Goal: Information Seeking & Learning: Learn about a topic

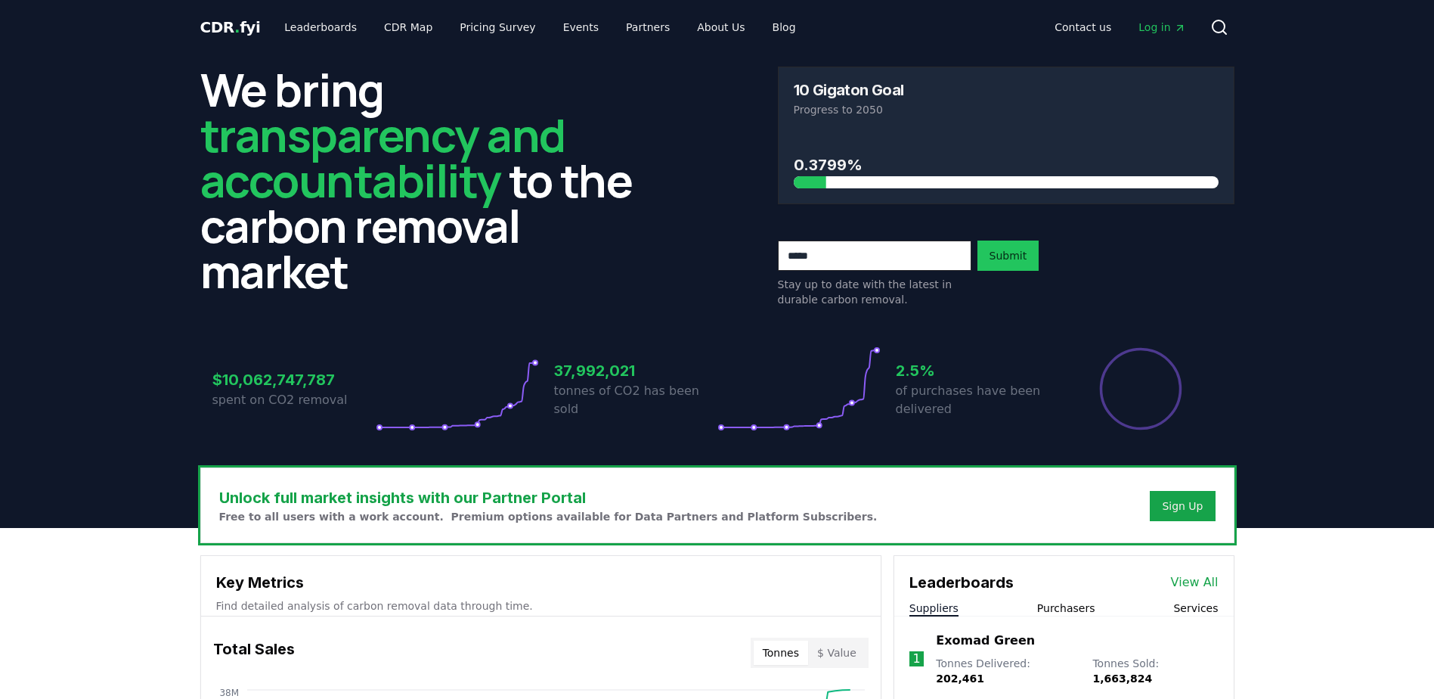
click at [860, 260] on input "email" at bounding box center [875, 255] width 194 height 30
type input "**********"
click at [1008, 266] on button "Submit" at bounding box center [1009, 255] width 62 height 30
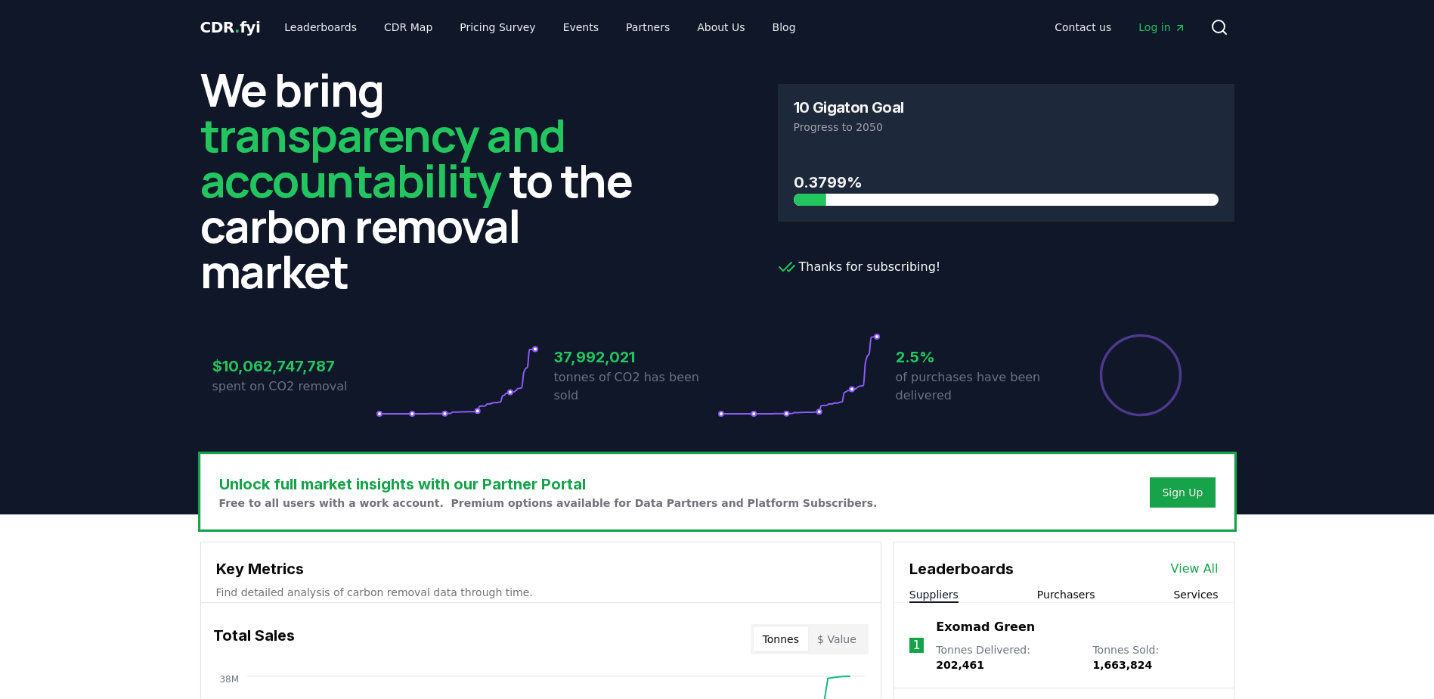
click at [1152, 24] on span "Log in" at bounding box center [1162, 27] width 47 height 15
click at [761, 26] on link "Blog" at bounding box center [785, 27] width 48 height 27
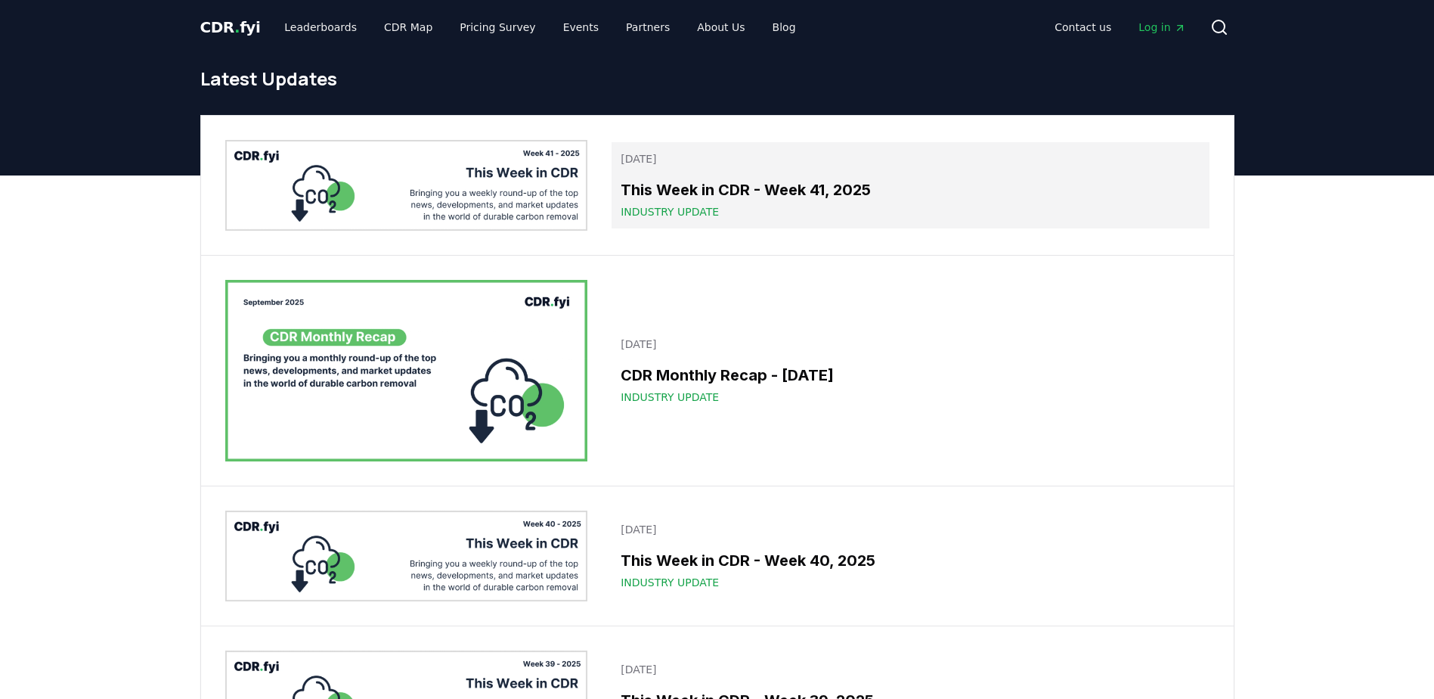
click at [767, 194] on h3 "This Week in CDR - Week 41, 2025" at bounding box center [910, 189] width 579 height 23
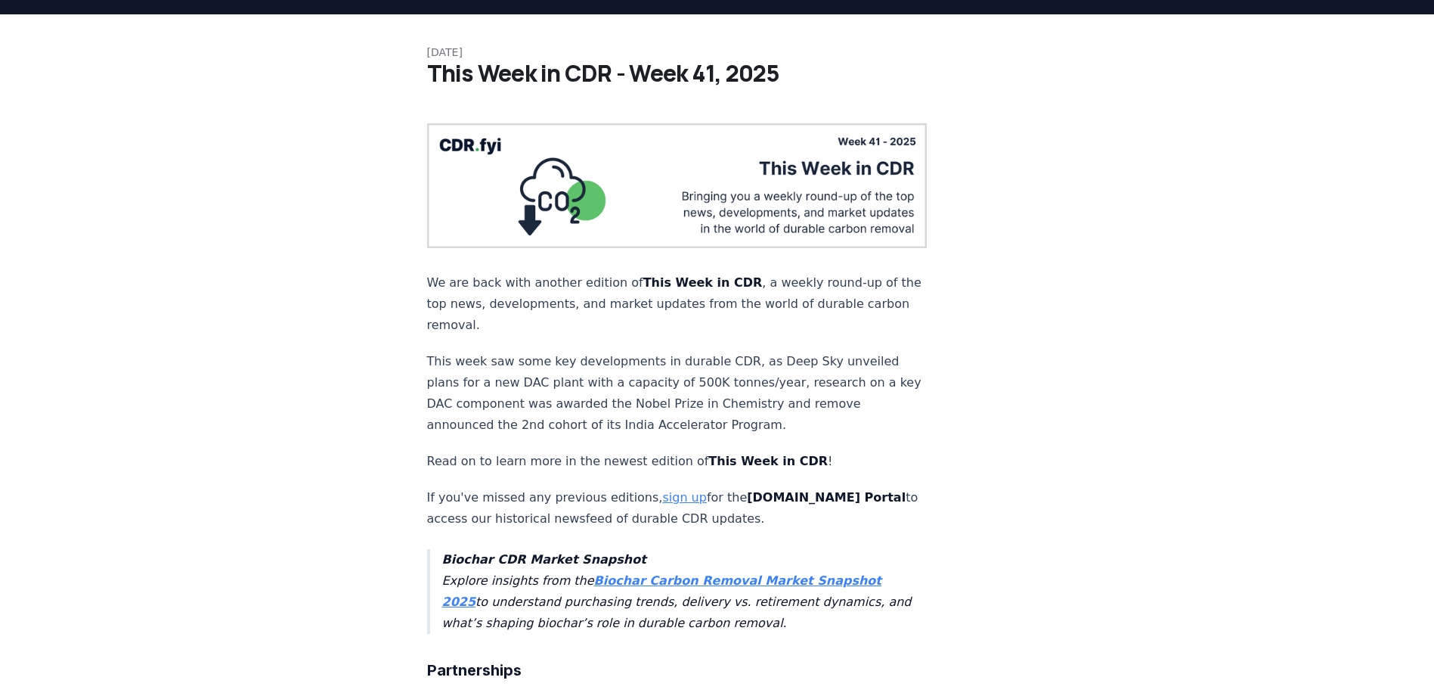
scroll to position [76, 0]
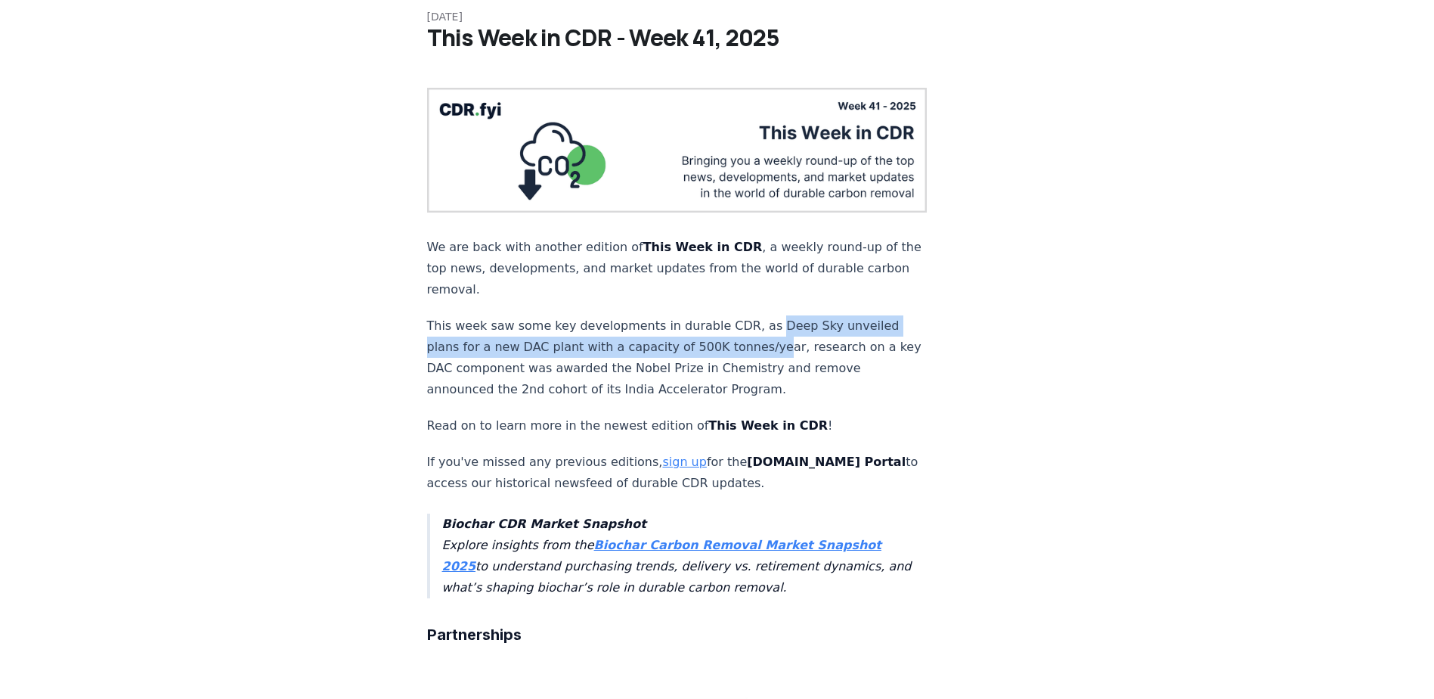
drag, startPoint x: 748, startPoint y: 311, endPoint x: 758, endPoint y: 328, distance: 19.6
click at [758, 328] on p "This week saw some key developments in durable CDR, as Deep Sky unveiled plans …" at bounding box center [677, 357] width 500 height 85
drag, startPoint x: 758, startPoint y: 328, endPoint x: 696, endPoint y: 336, distance: 61.8
click at [696, 336] on p "This week saw some key developments in durable CDR, as Deep Sky unveiled plans …" at bounding box center [677, 357] width 500 height 85
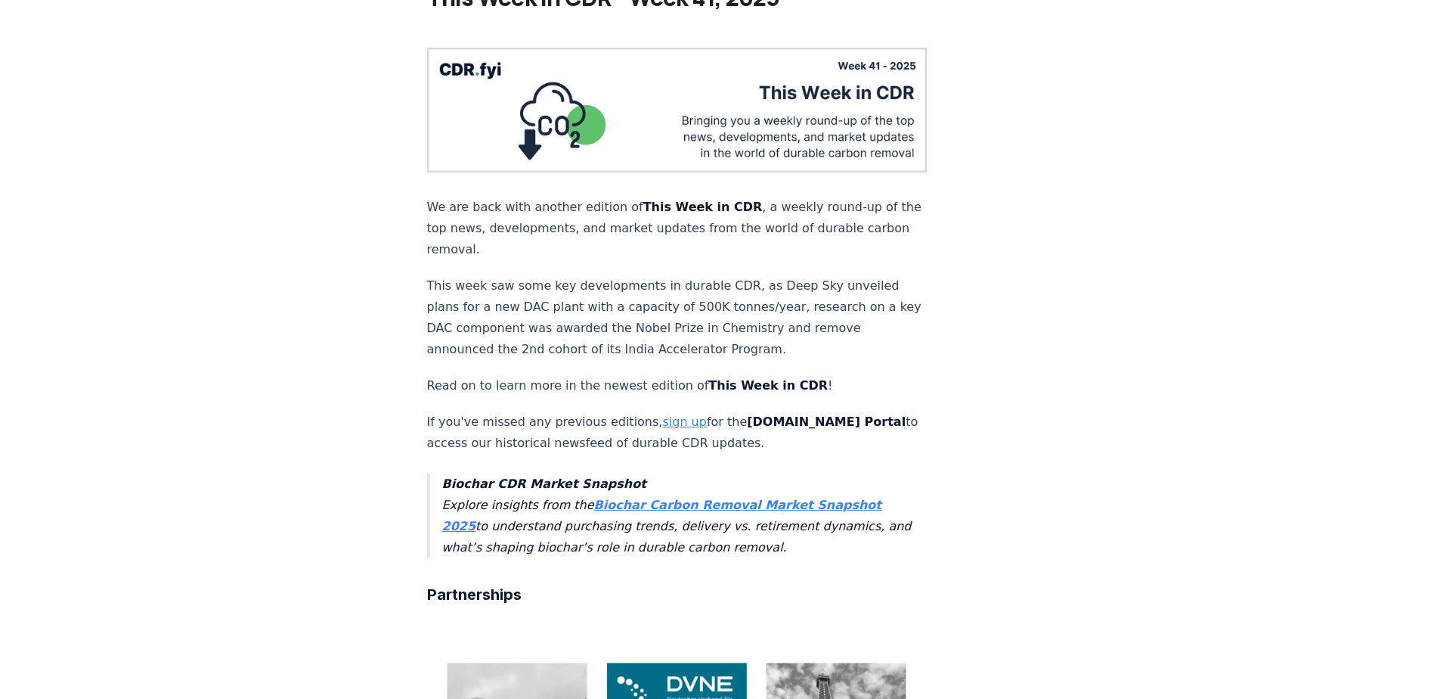
scroll to position [151, 0]
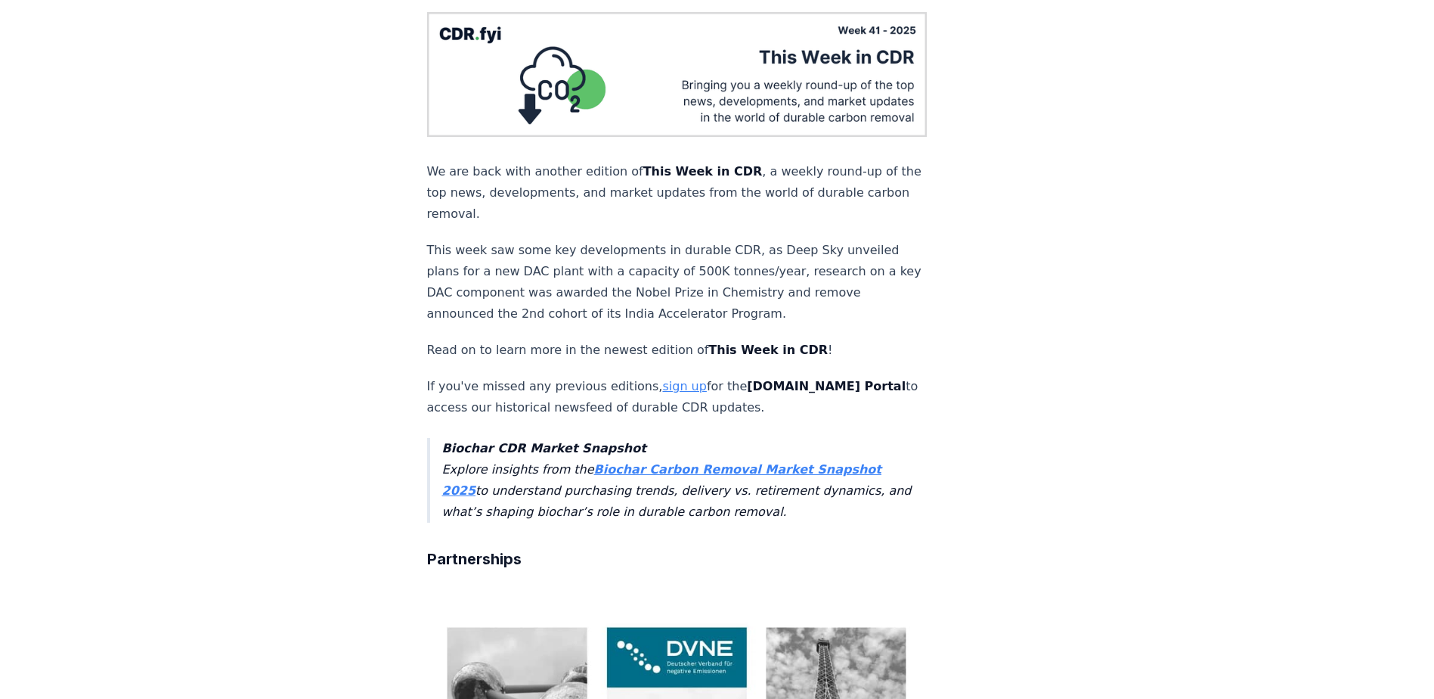
click at [671, 379] on link "sign up" at bounding box center [684, 386] width 44 height 14
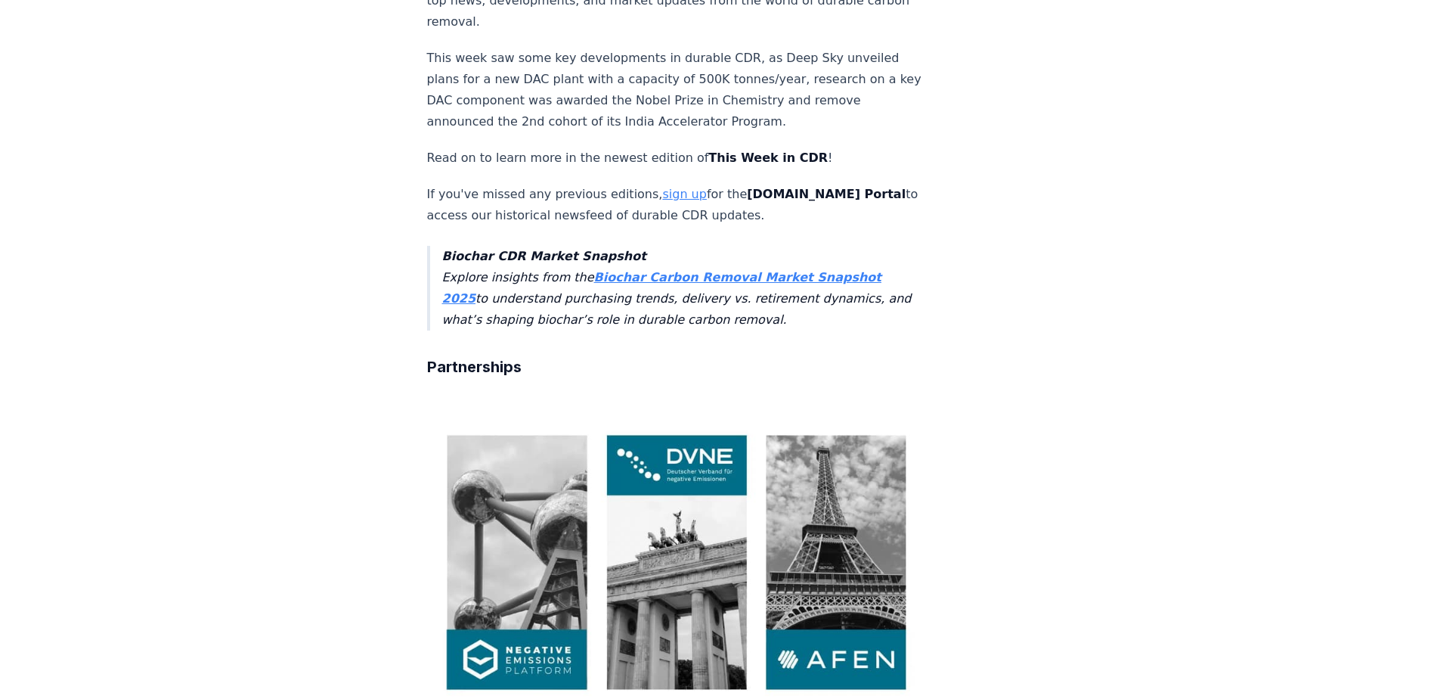
scroll to position [378, 0]
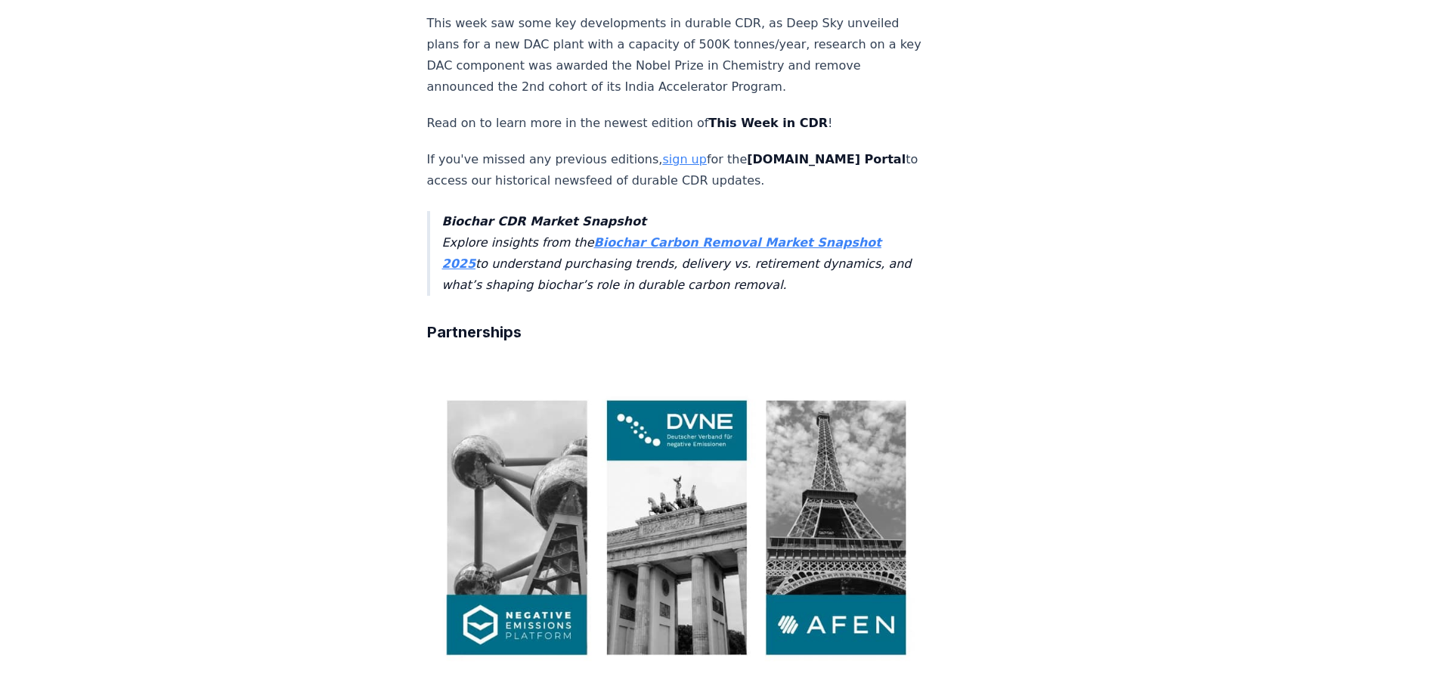
click at [648, 235] on strong "Biochar Carbon Removal Market Snapshot 2025" at bounding box center [661, 253] width 439 height 36
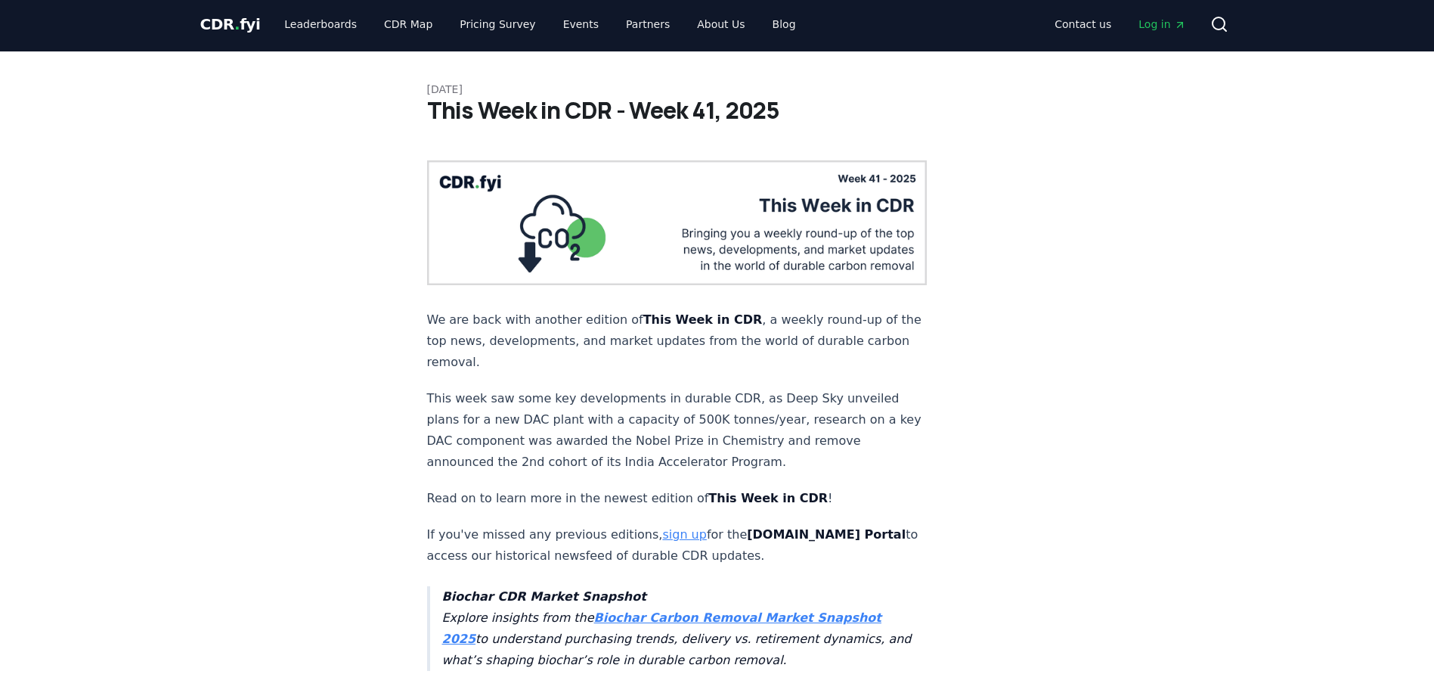
scroll to position [0, 0]
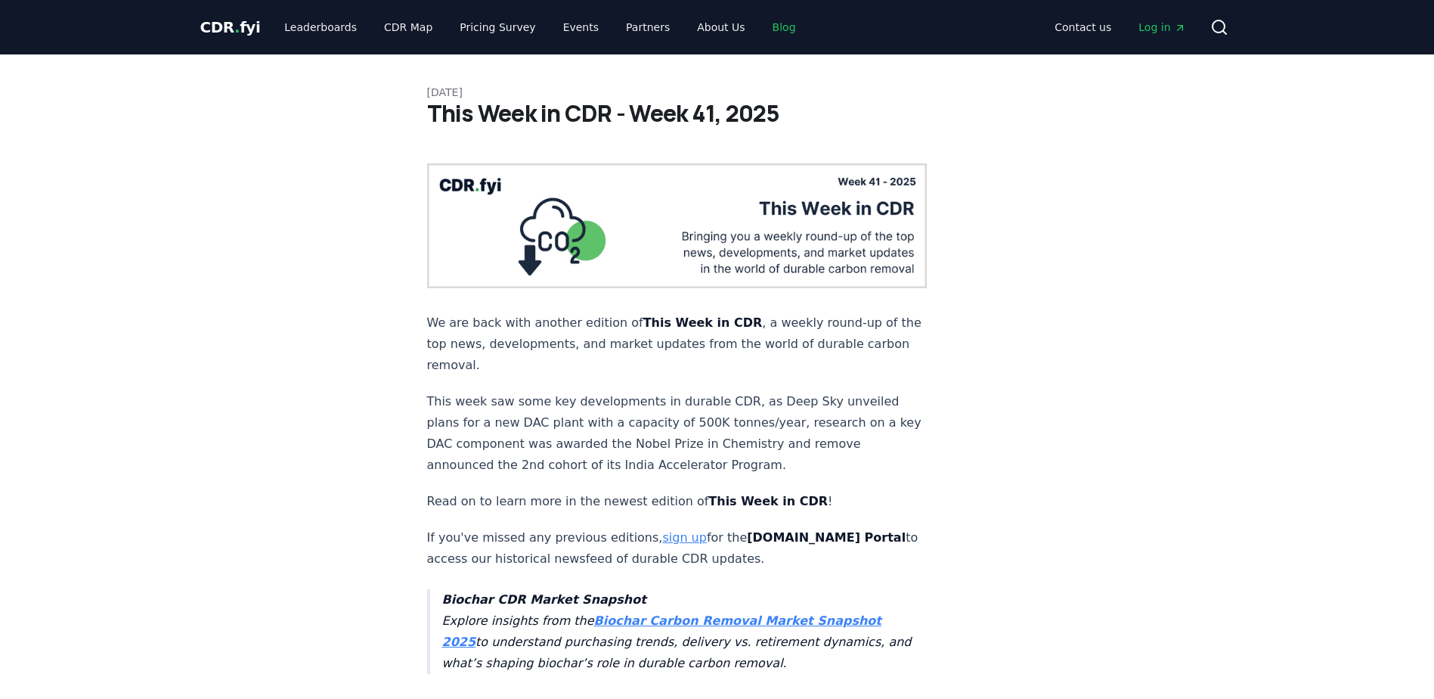
click at [761, 24] on link "Blog" at bounding box center [785, 27] width 48 height 27
click at [541, 116] on h1 "This Week in CDR - Week 41, 2025" at bounding box center [717, 113] width 581 height 27
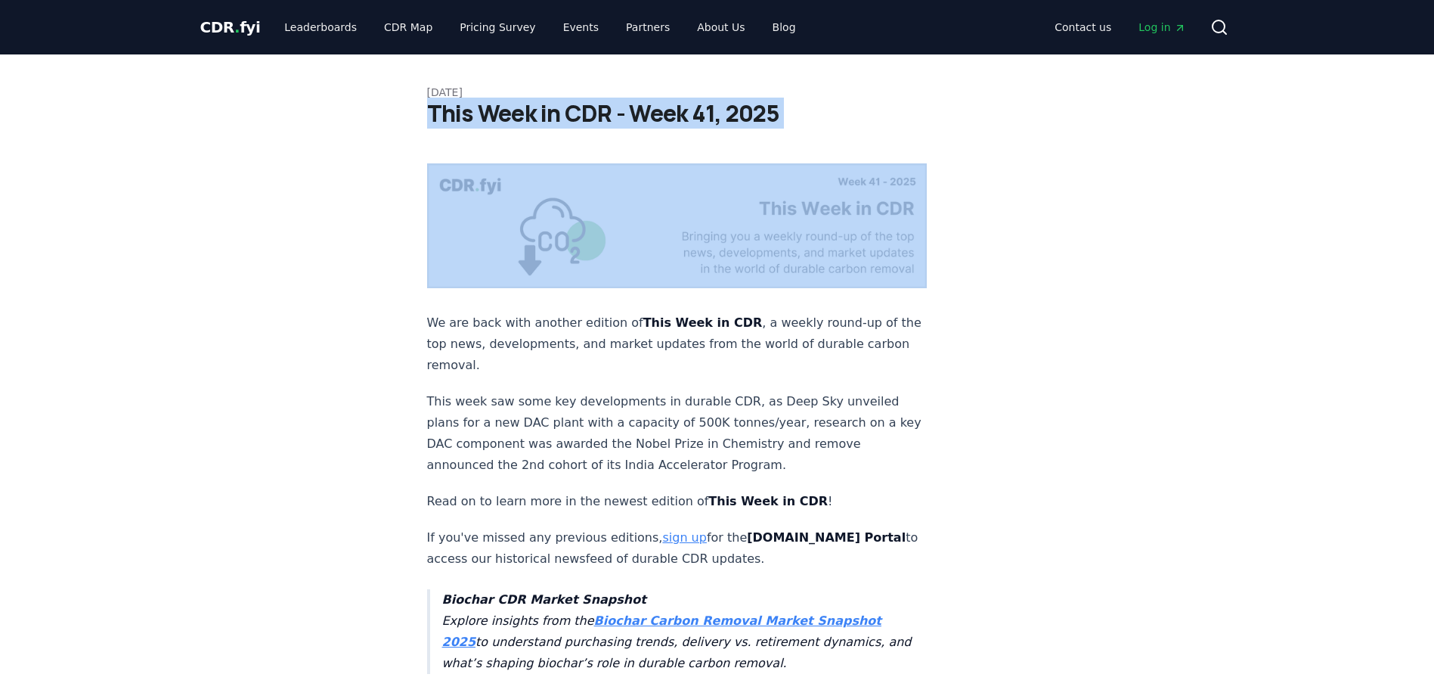
click at [541, 116] on h1 "This Week in CDR - Week 41, 2025" at bounding box center [717, 113] width 581 height 27
copy div "This Week in CDR - Week 41, 2025"
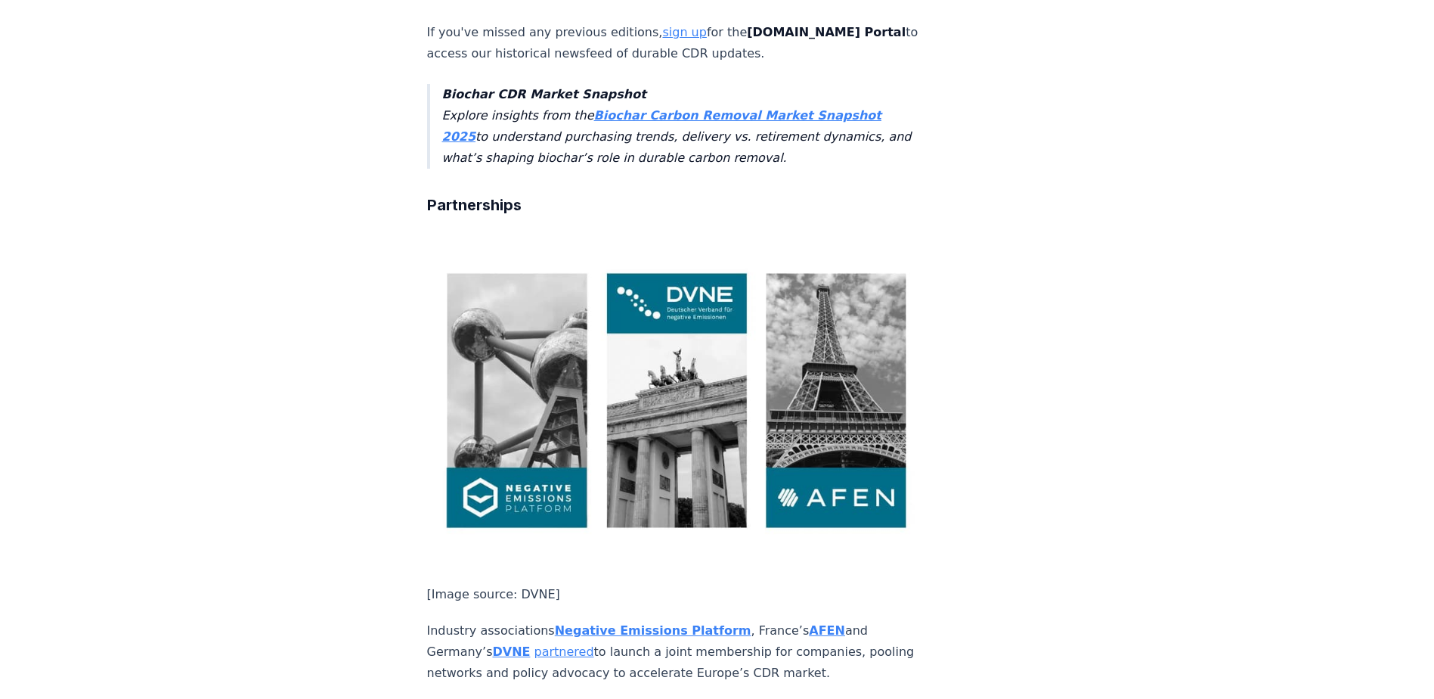
scroll to position [529, 0]
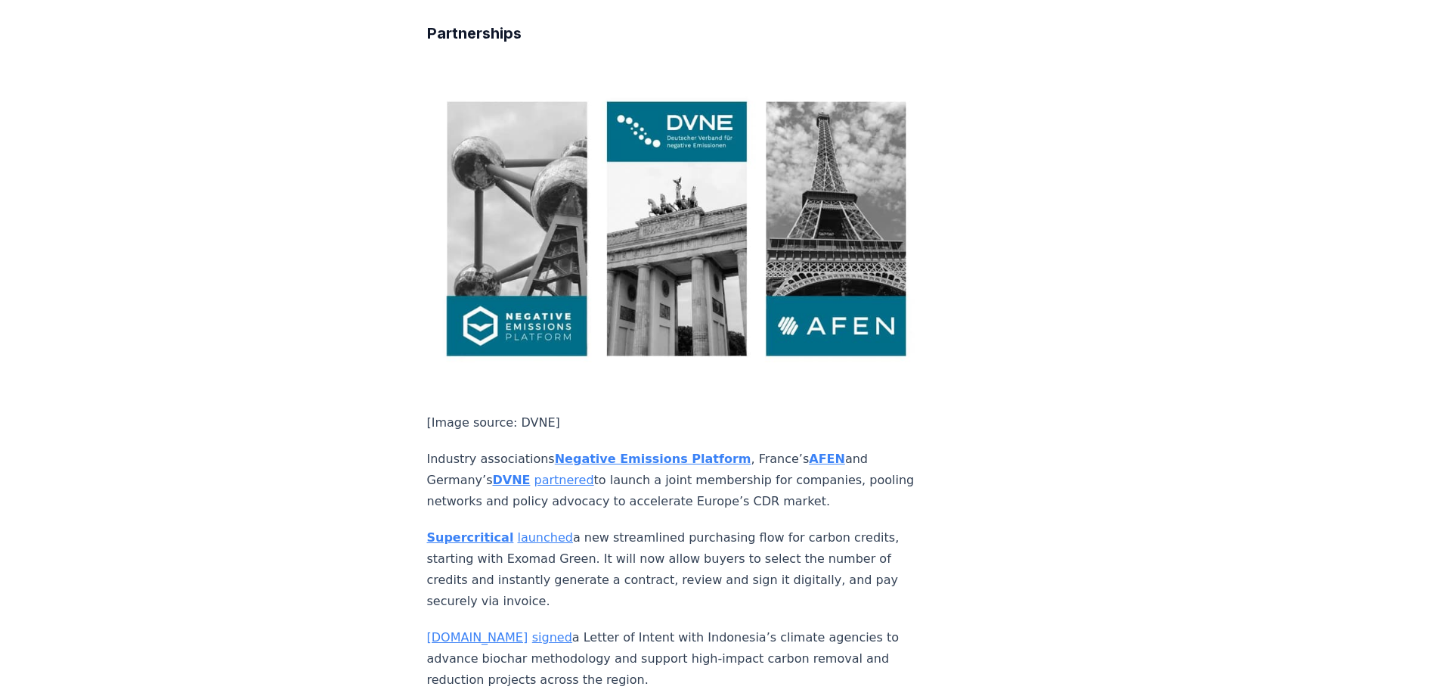
scroll to position [680, 0]
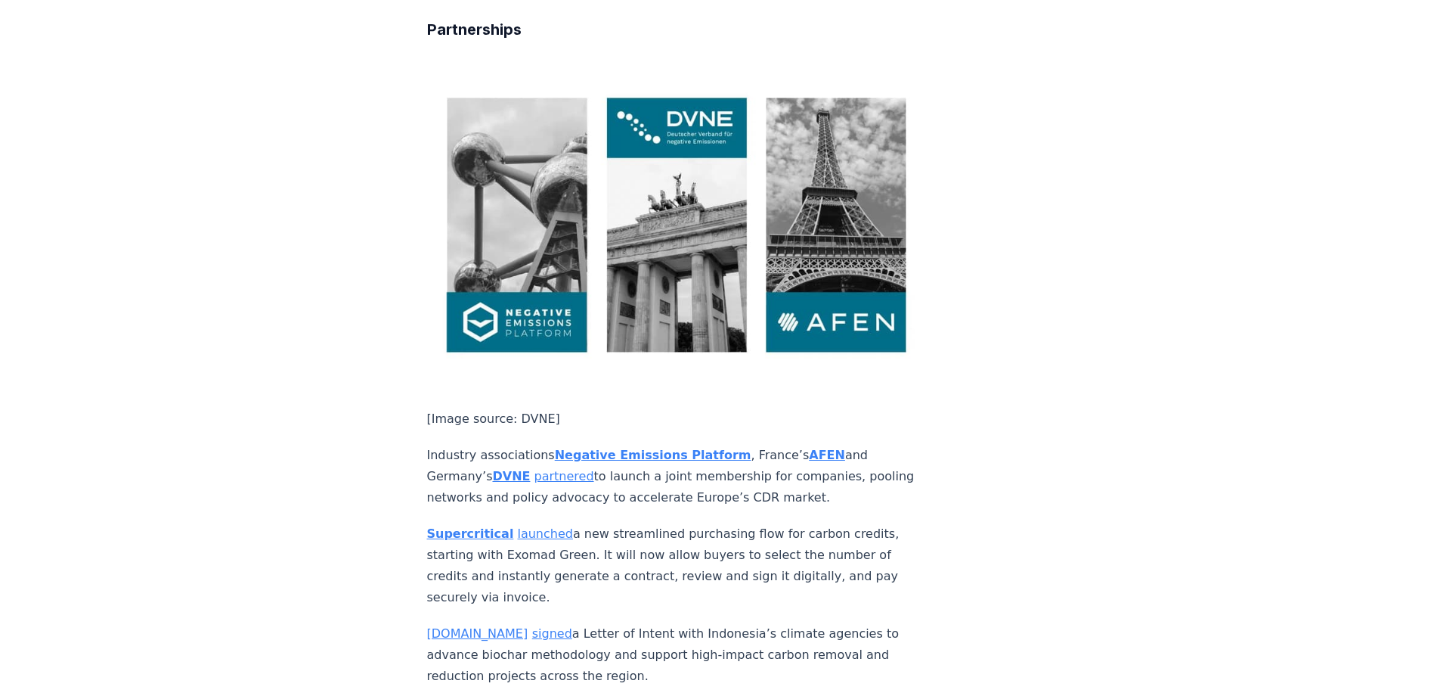
click at [651, 448] on strong "Negative Emissions Platform" at bounding box center [653, 455] width 197 height 14
click at [809, 448] on strong "AFEN" at bounding box center [827, 455] width 36 height 14
click at [516, 469] on strong "DVNE" at bounding box center [511, 476] width 38 height 14
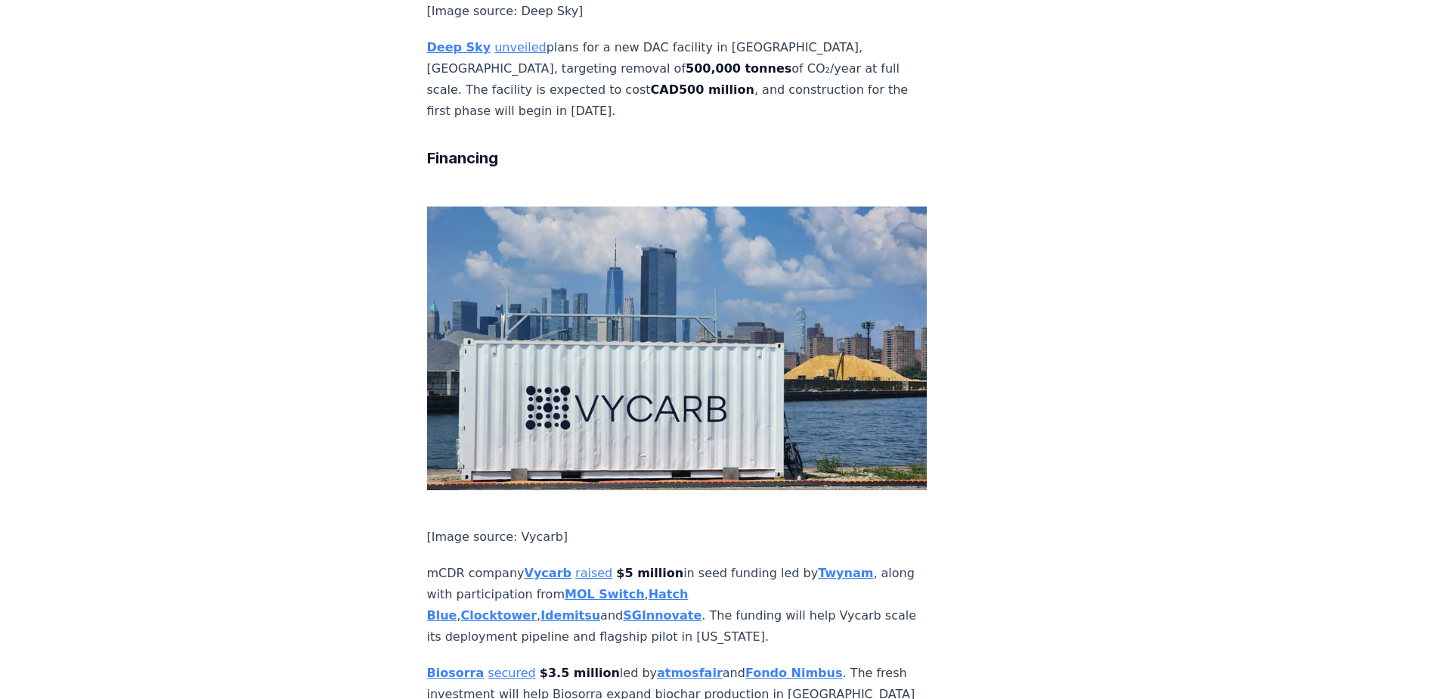
scroll to position [2117, 0]
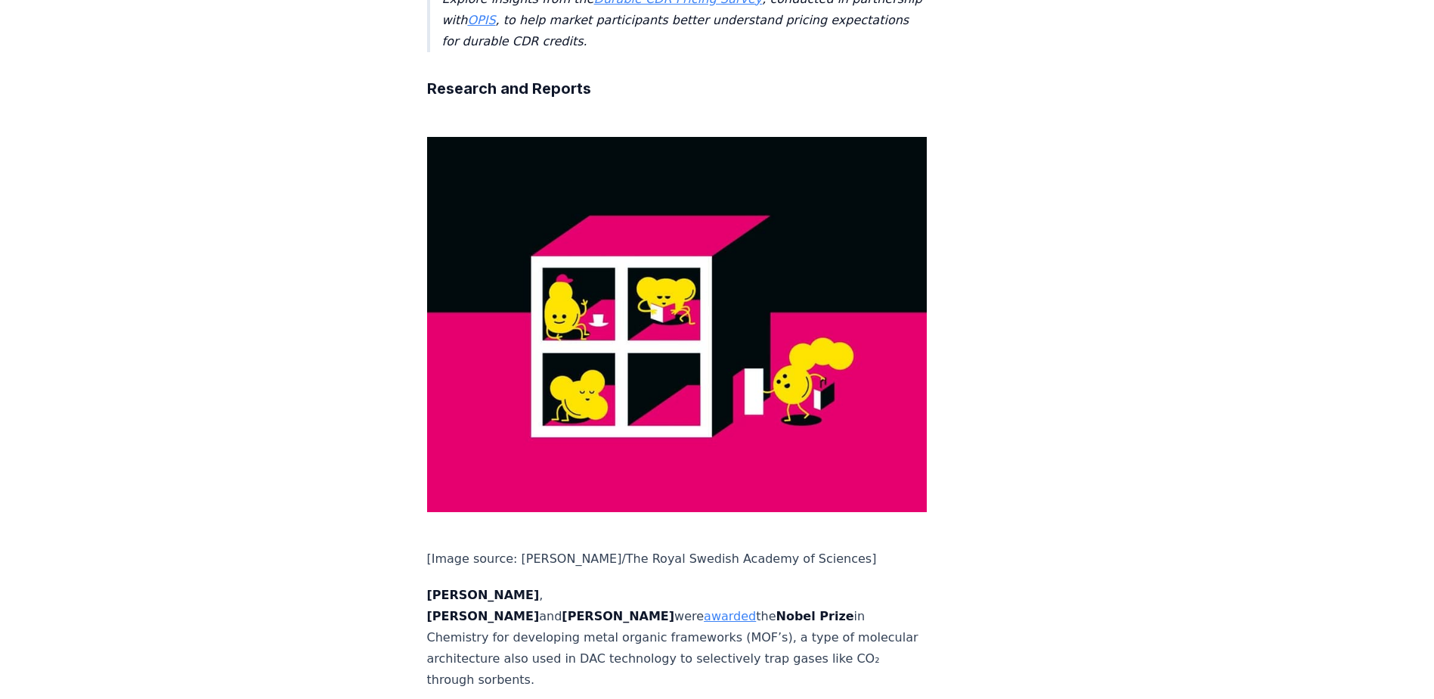
scroll to position [3024, 0]
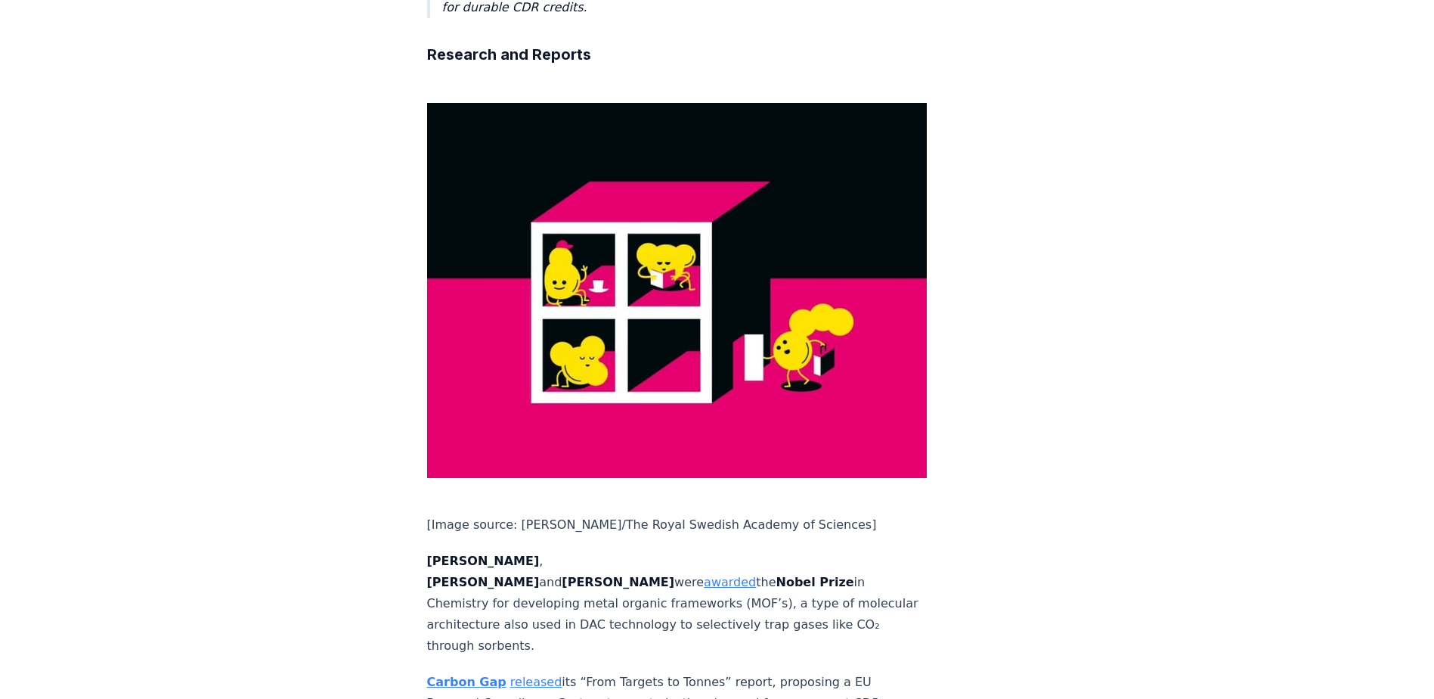
click at [525, 674] on link "released" at bounding box center [536, 681] width 52 height 14
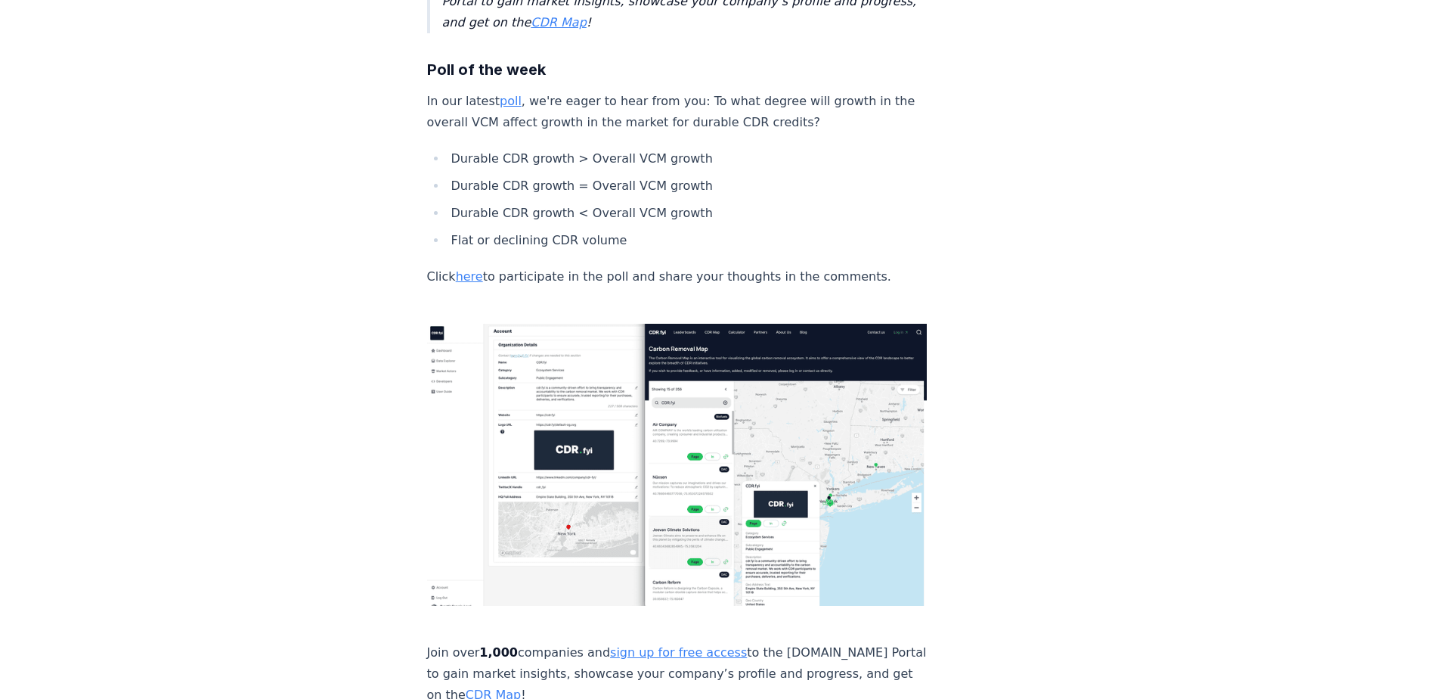
scroll to position [3838, 0]
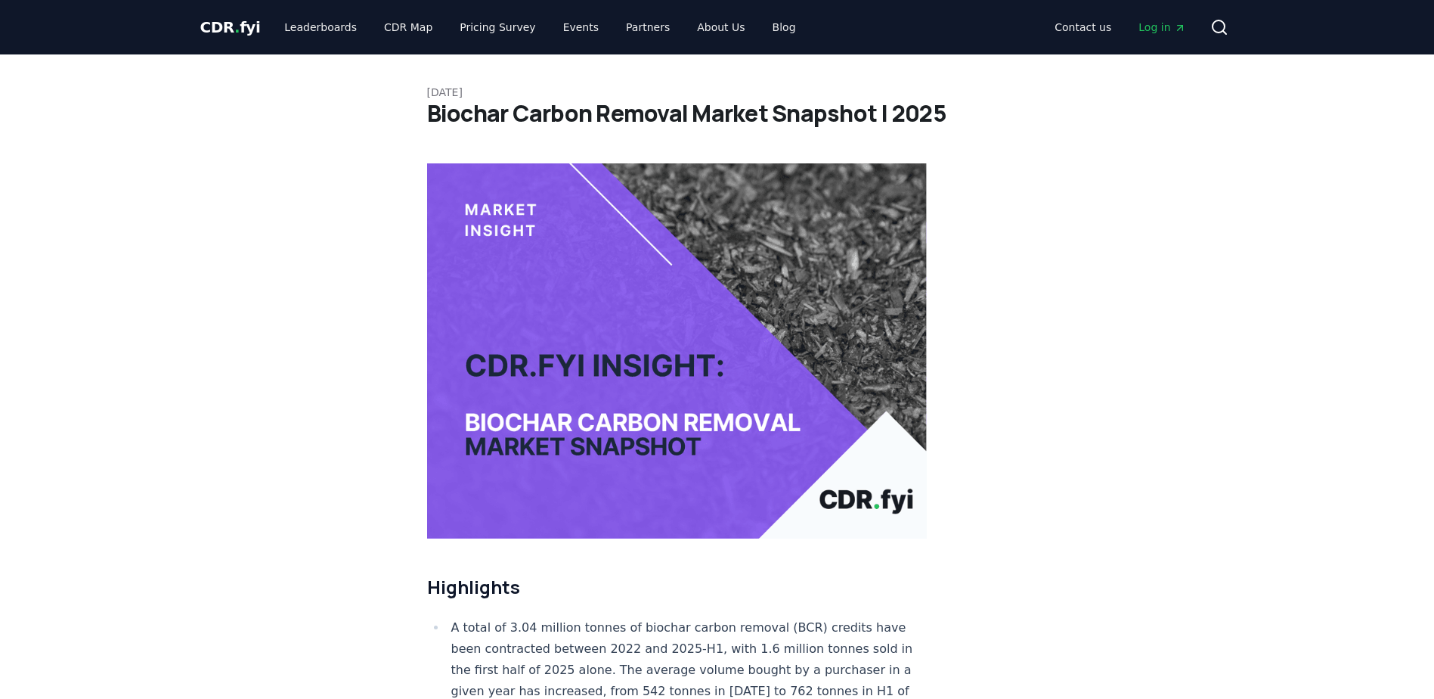
drag, startPoint x: 389, startPoint y: 513, endPoint x: 401, endPoint y: 497, distance: 20.0
click at [578, 115] on h1 "Biochar Carbon Removal Market Snapshot | 2025" at bounding box center [717, 113] width 581 height 27
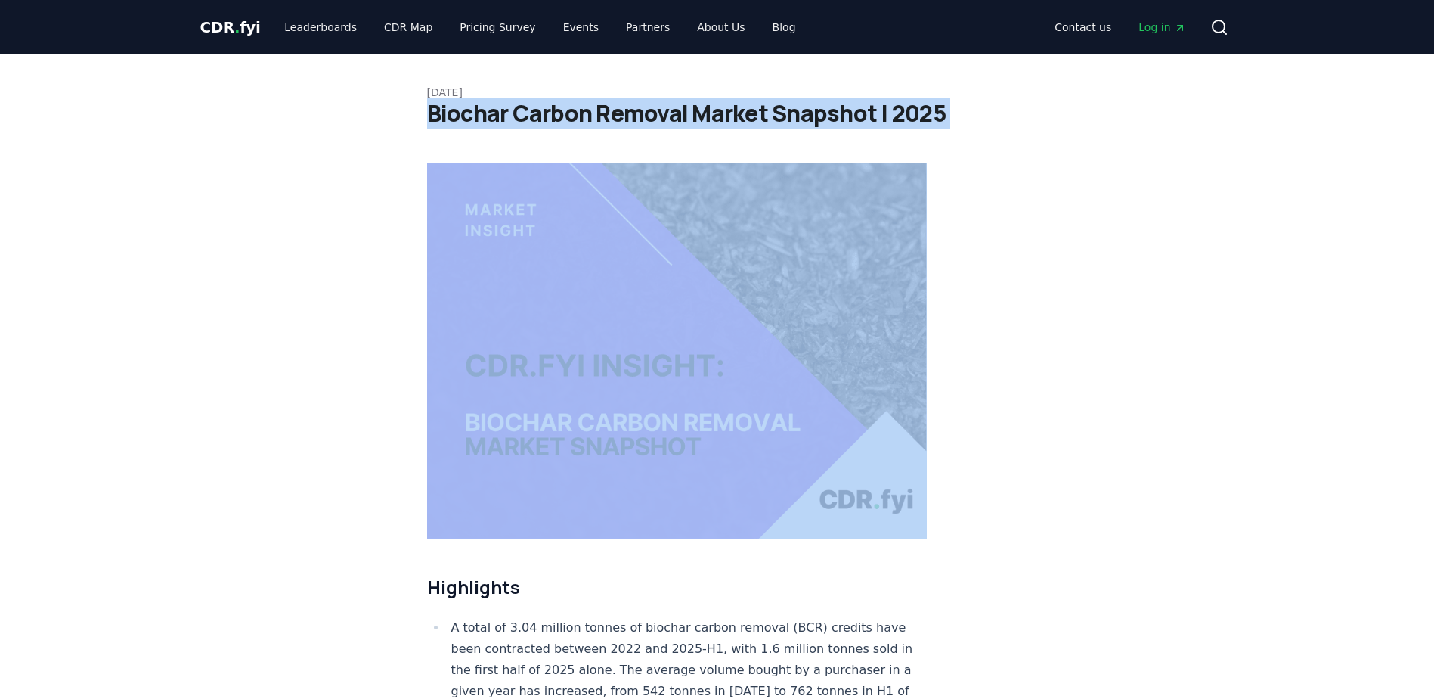
click at [578, 115] on h1 "Biochar Carbon Removal Market Snapshot | 2025" at bounding box center [717, 113] width 581 height 27
copy div "Biochar Carbon Removal Market Snapshot | 2025"
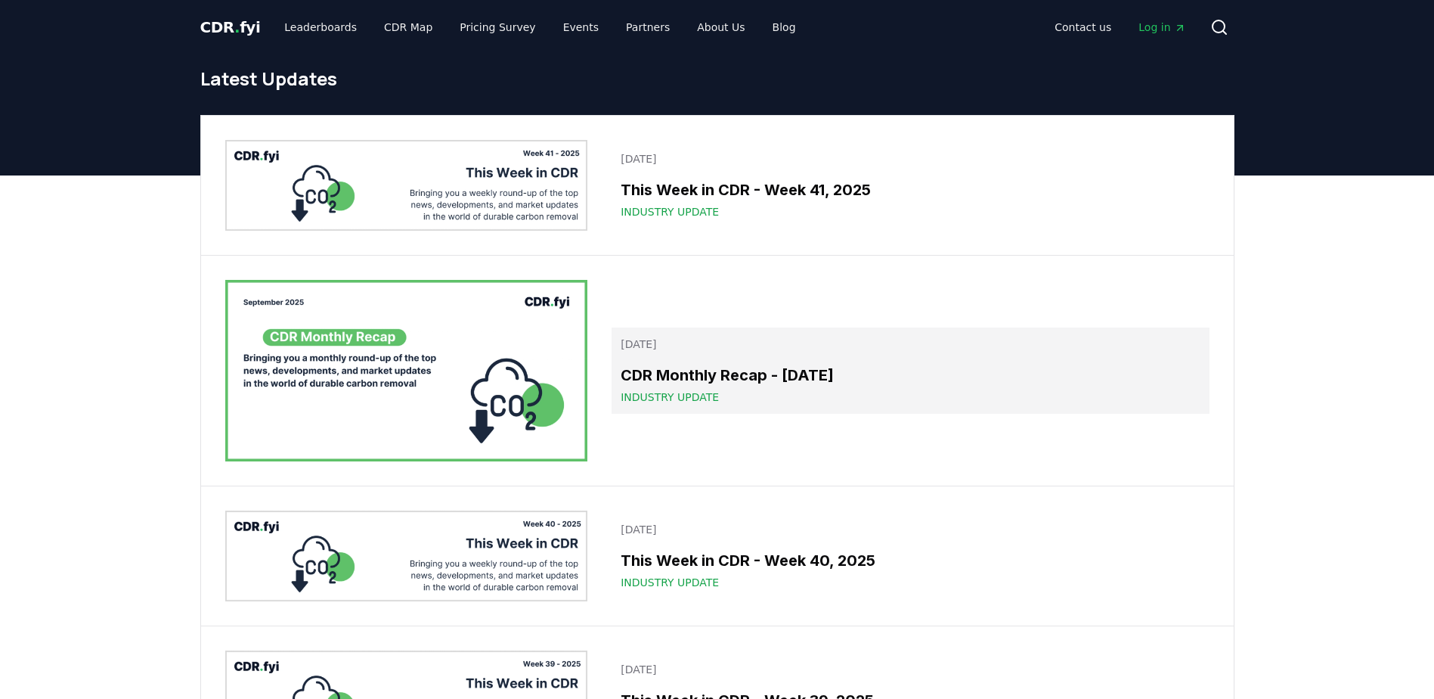
click at [688, 373] on h3 "CDR Monthly Recap - [DATE]" at bounding box center [910, 375] width 579 height 23
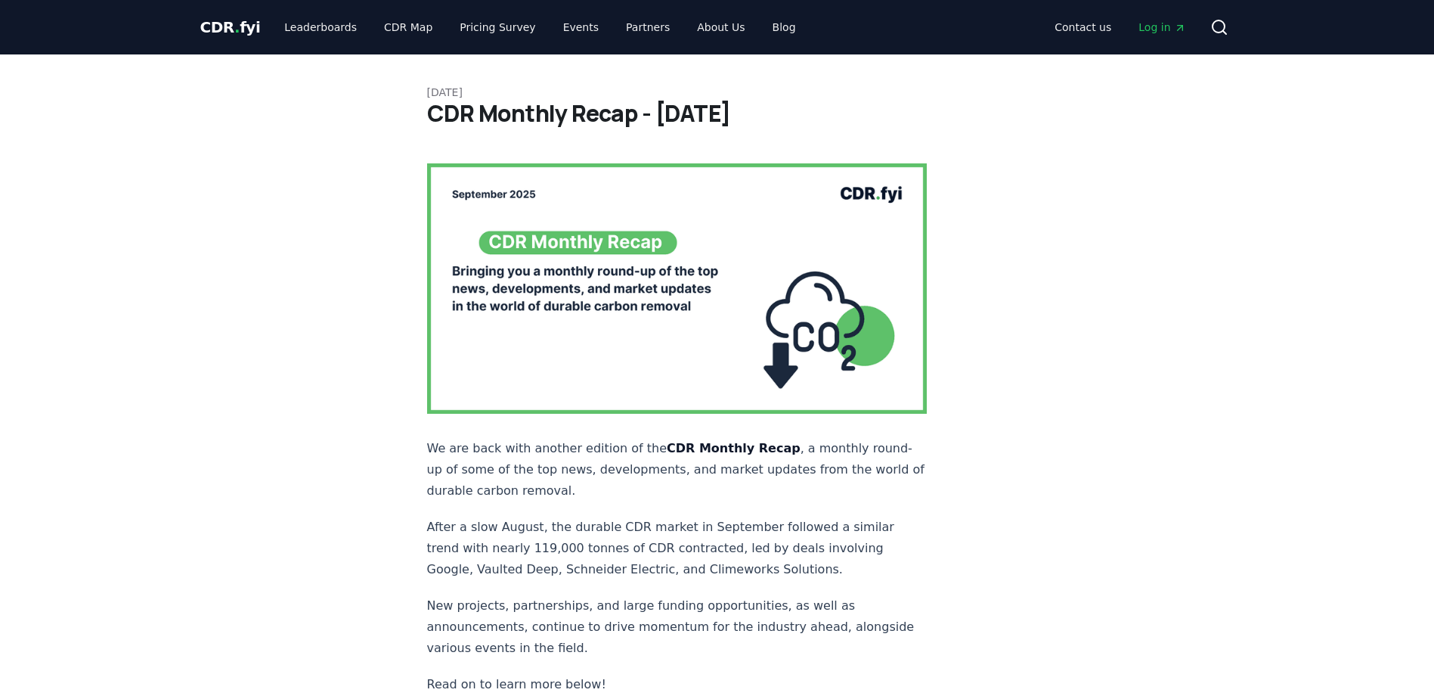
click at [563, 104] on h1 "CDR Monthly Recap - [DATE]" at bounding box center [717, 113] width 581 height 27
click at [565, 104] on h1 "CDR Monthly Recap - [DATE]" at bounding box center [717, 113] width 581 height 27
click at [529, 119] on h1 "CDR Monthly Recap - [DATE]" at bounding box center [717, 113] width 581 height 27
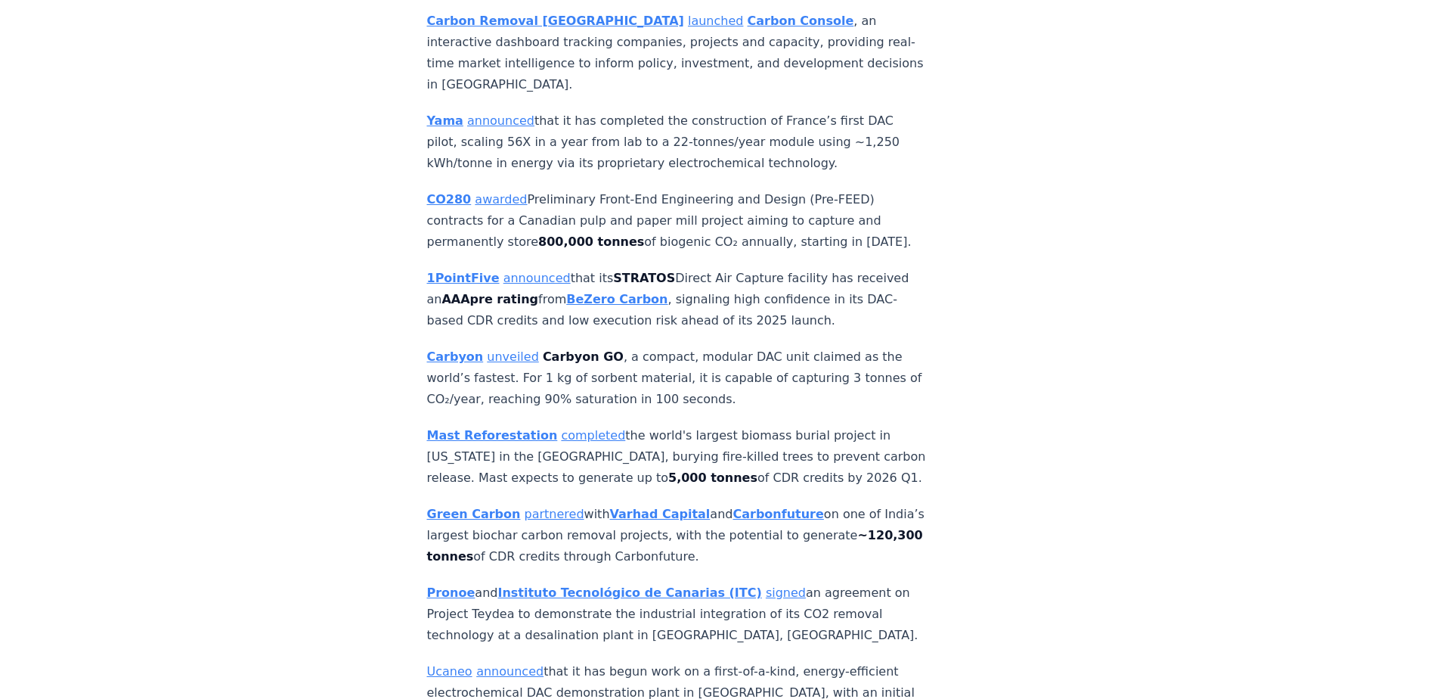
scroll to position [3346, 0]
